Goal: Find specific page/section: Find specific page/section

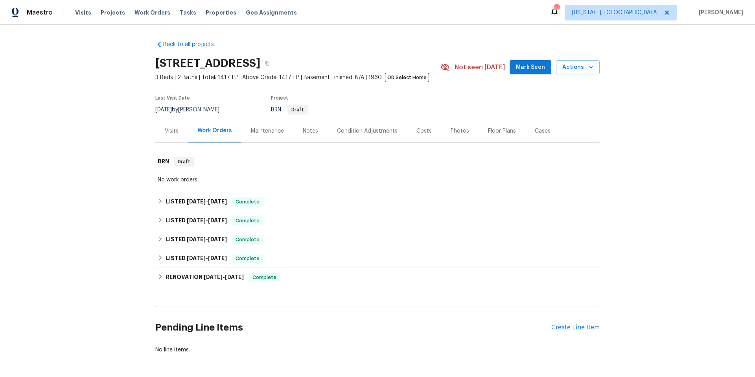
click at [368, 130] on div "Condition Adjustments" at bounding box center [367, 131] width 61 height 8
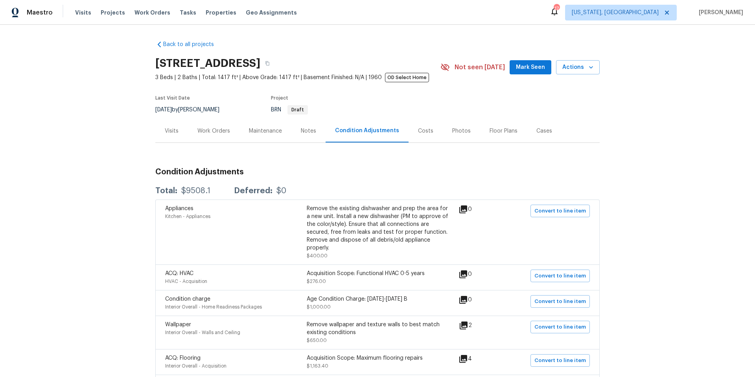
click at [166, 129] on div "Visits" at bounding box center [172, 131] width 14 height 8
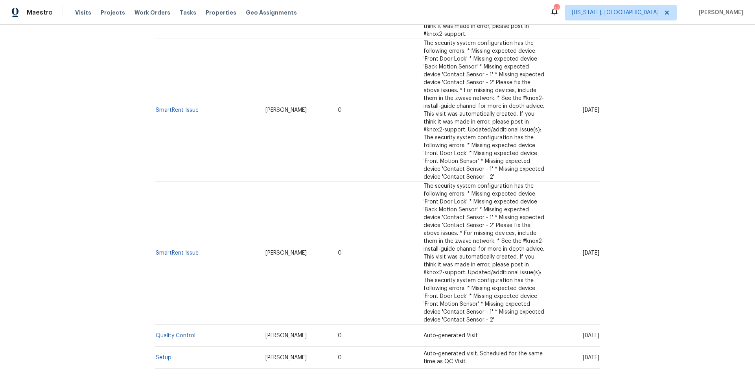
scroll to position [2225, 0]
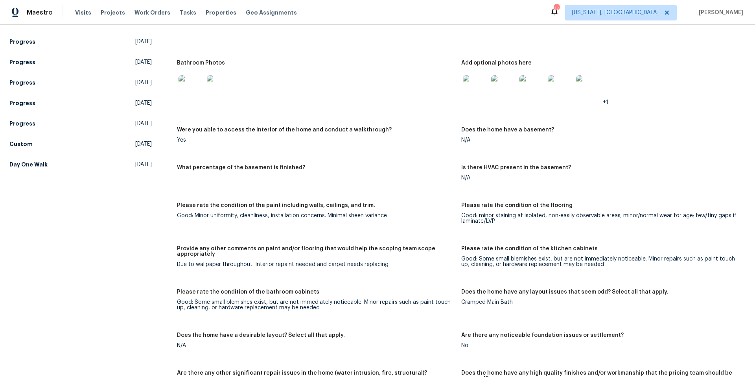
scroll to position [990, 0]
